Goal: Complete application form

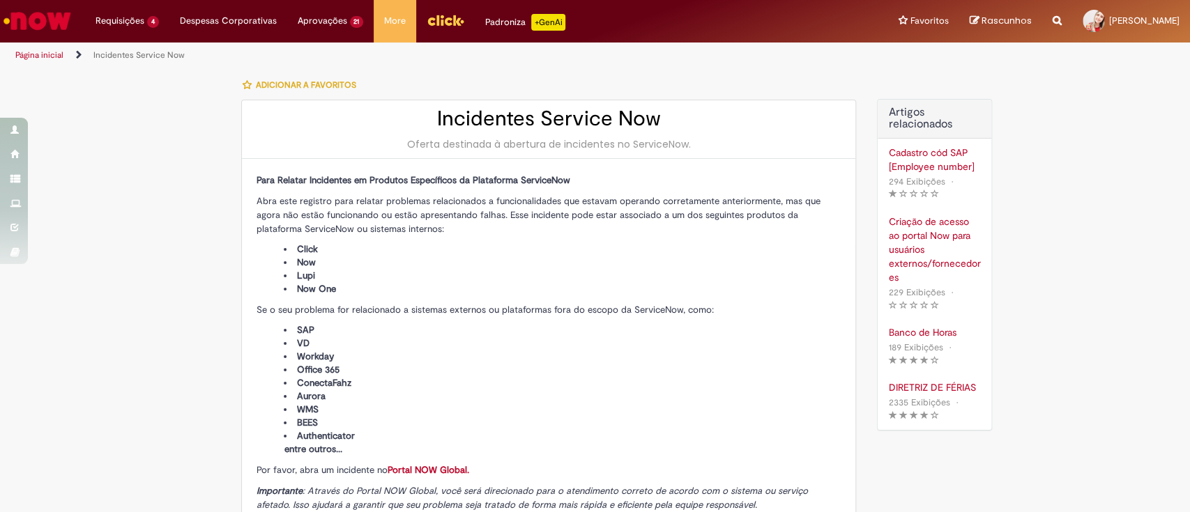
type input "**********"
type input "****"
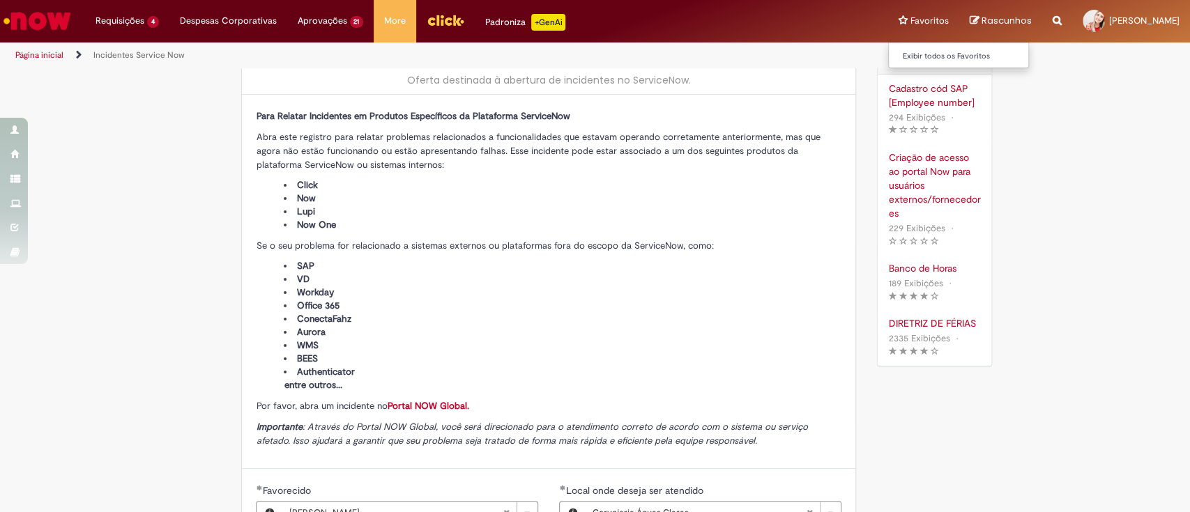
scroll to position [93, 0]
